Goal: Information Seeking & Learning: Learn about a topic

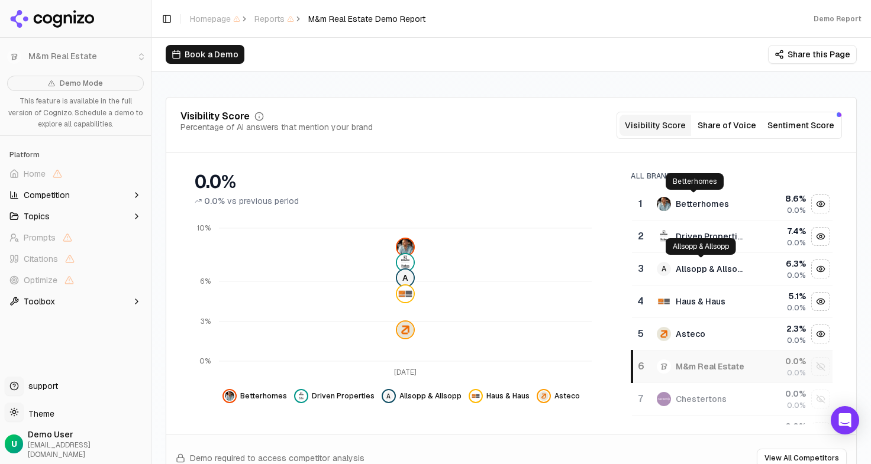
scroll to position [118, 0]
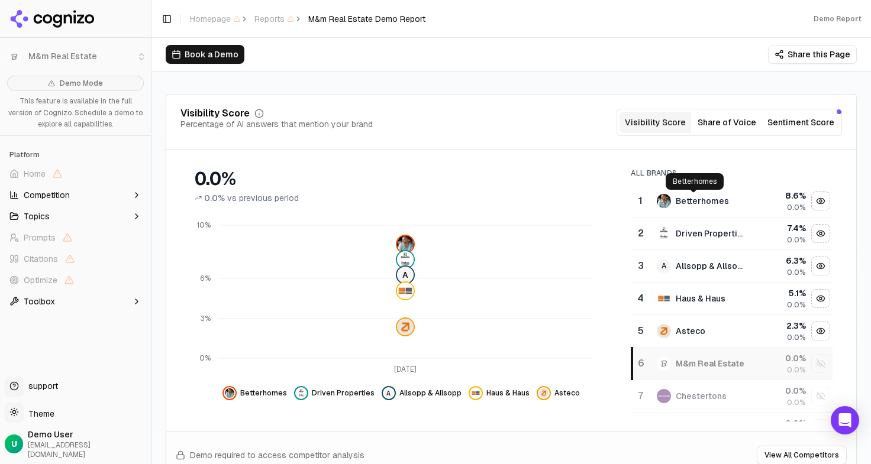
click at [703, 203] on div "Betterhomes" at bounding box center [701, 201] width 53 height 12
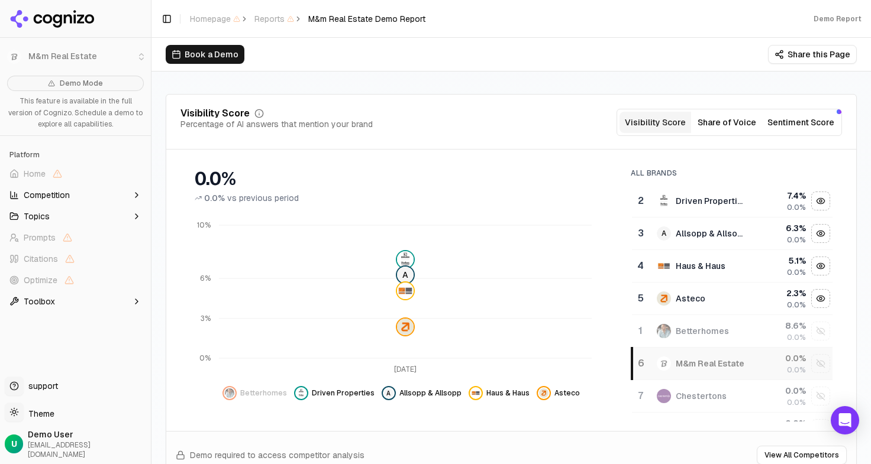
click at [703, 203] on div "Driven Properties" at bounding box center [710, 201] width 70 height 12
click at [703, 203] on div "Allsopp & Allsopp" at bounding box center [710, 201] width 70 height 12
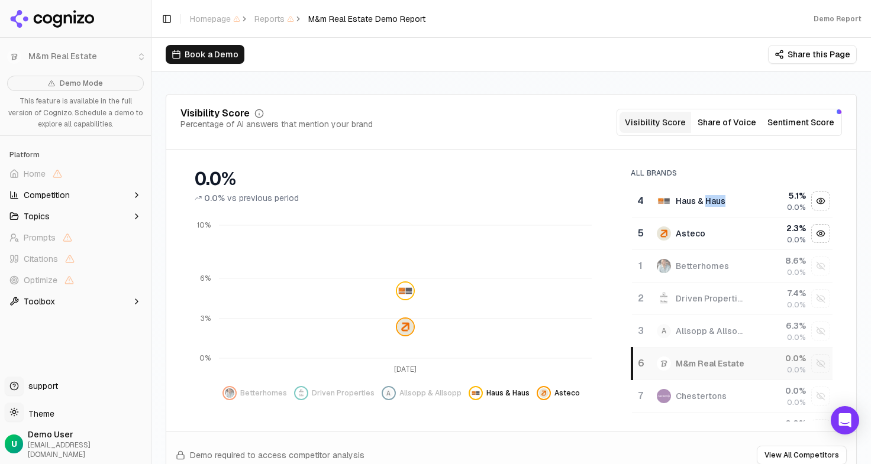
click at [703, 203] on div "Haus & Haus" at bounding box center [700, 201] width 50 height 12
click at [703, 203] on div "Asteco" at bounding box center [701, 201] width 89 height 14
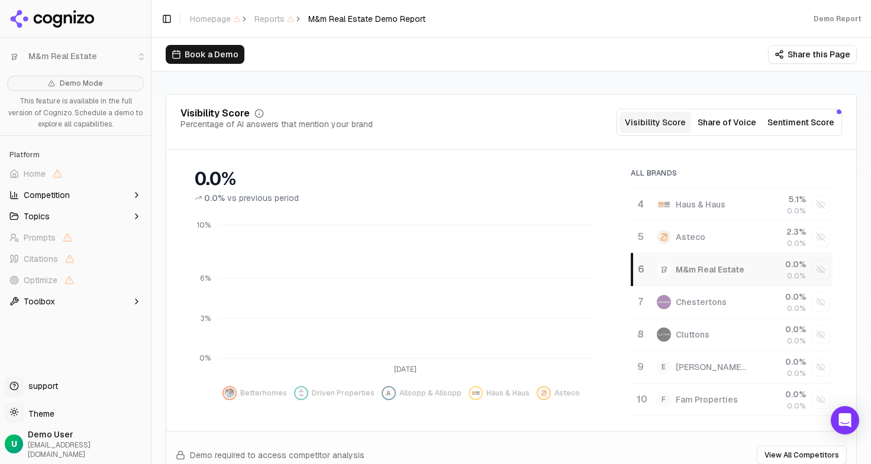
scroll to position [0, 0]
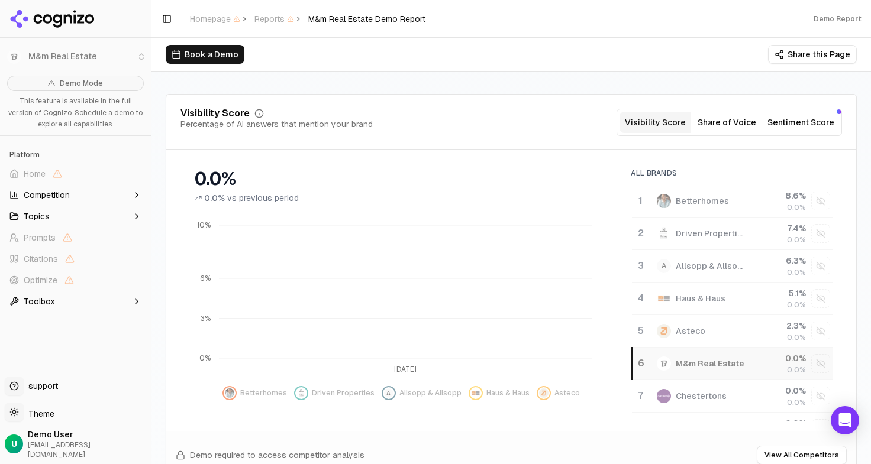
click at [702, 118] on button "Share of Voice" at bounding box center [727, 122] width 72 height 21
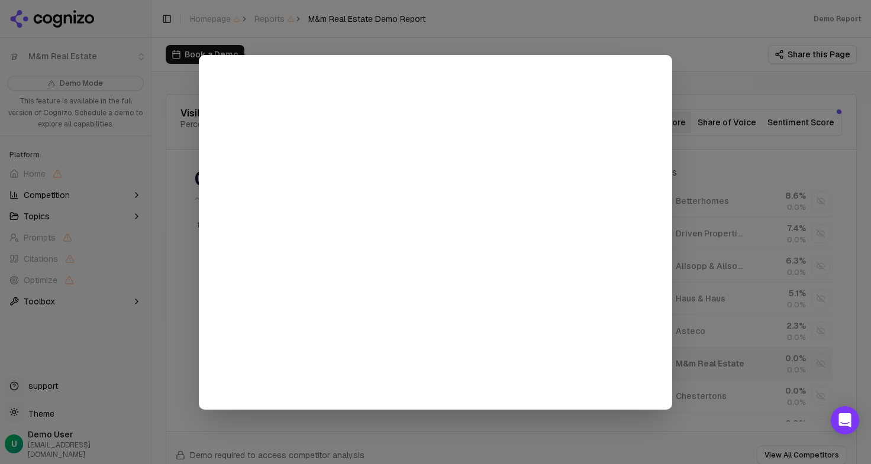
click at [714, 73] on div at bounding box center [435, 232] width 871 height 464
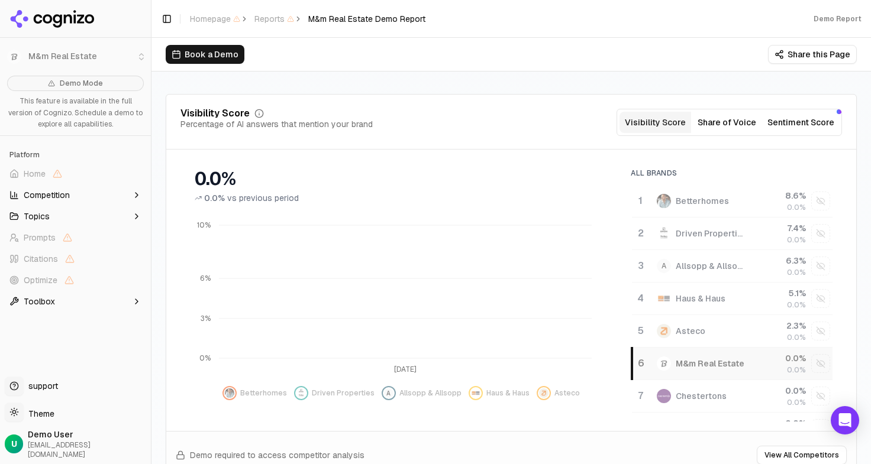
click at [807, 128] on button "Sentiment Score" at bounding box center [800, 122] width 76 height 21
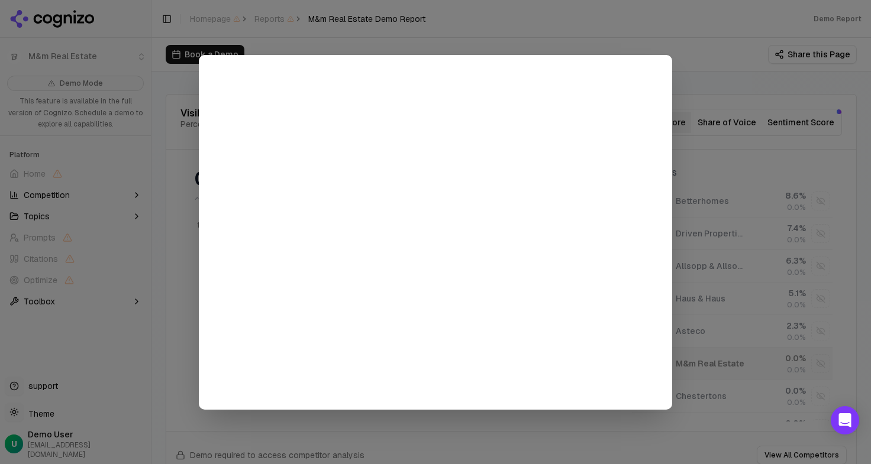
click at [719, 109] on div at bounding box center [435, 232] width 871 height 464
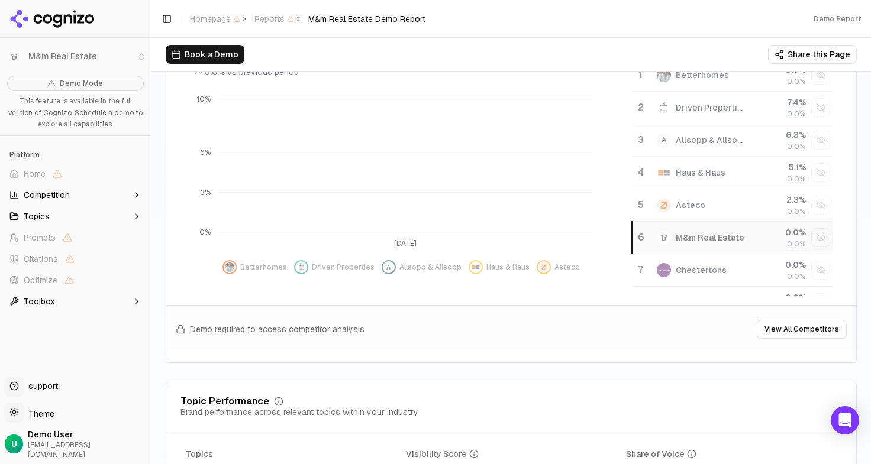
scroll to position [532, 0]
